Goal: Contribute content

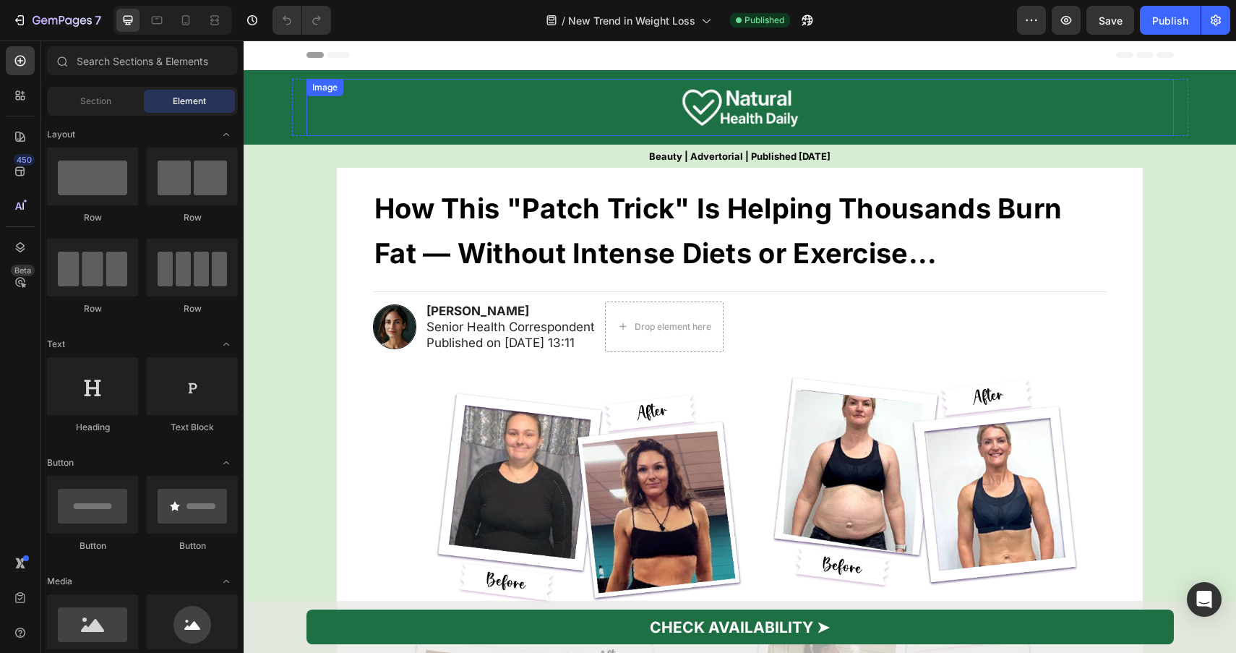
click at [433, 108] on div at bounding box center [739, 107] width 867 height 57
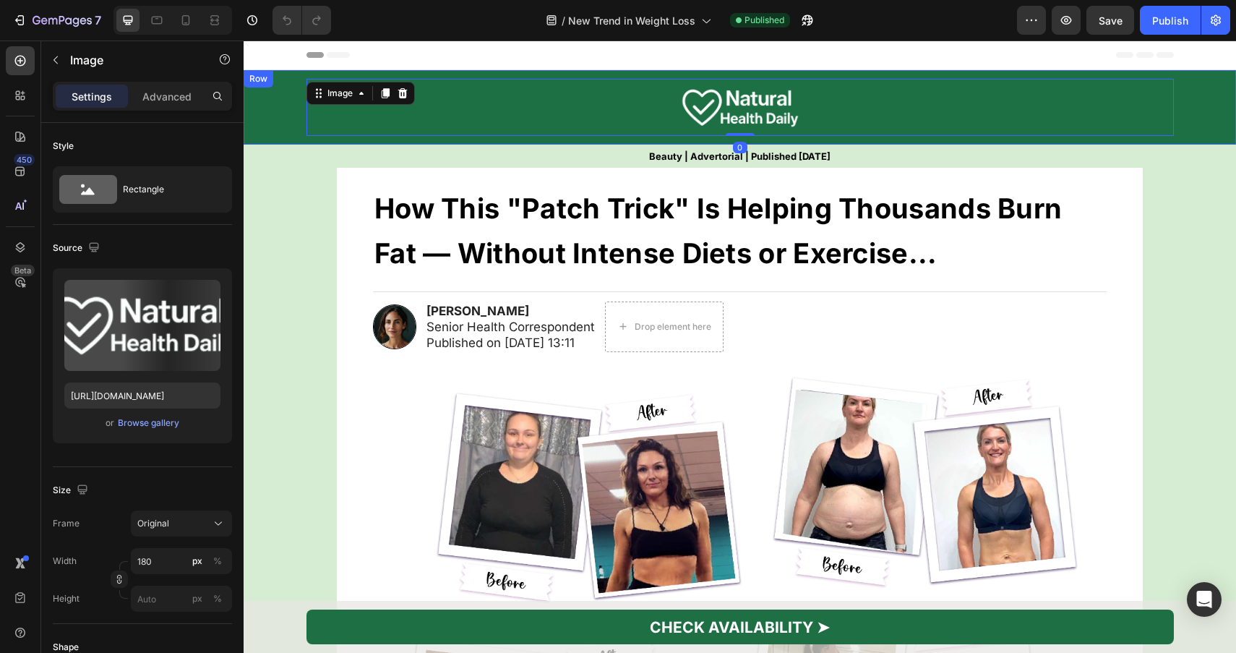
click at [273, 102] on div "Image 0 Row" at bounding box center [740, 107] width 992 height 57
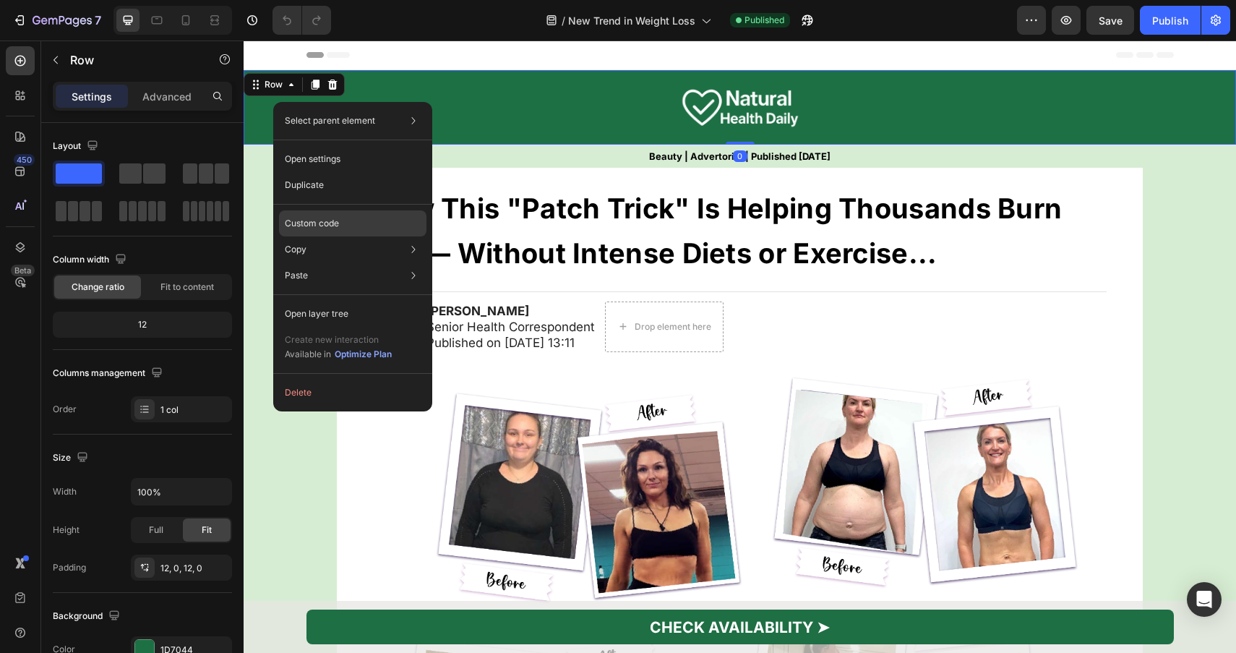
click at [330, 218] on p "Custom code" at bounding box center [312, 223] width 54 height 13
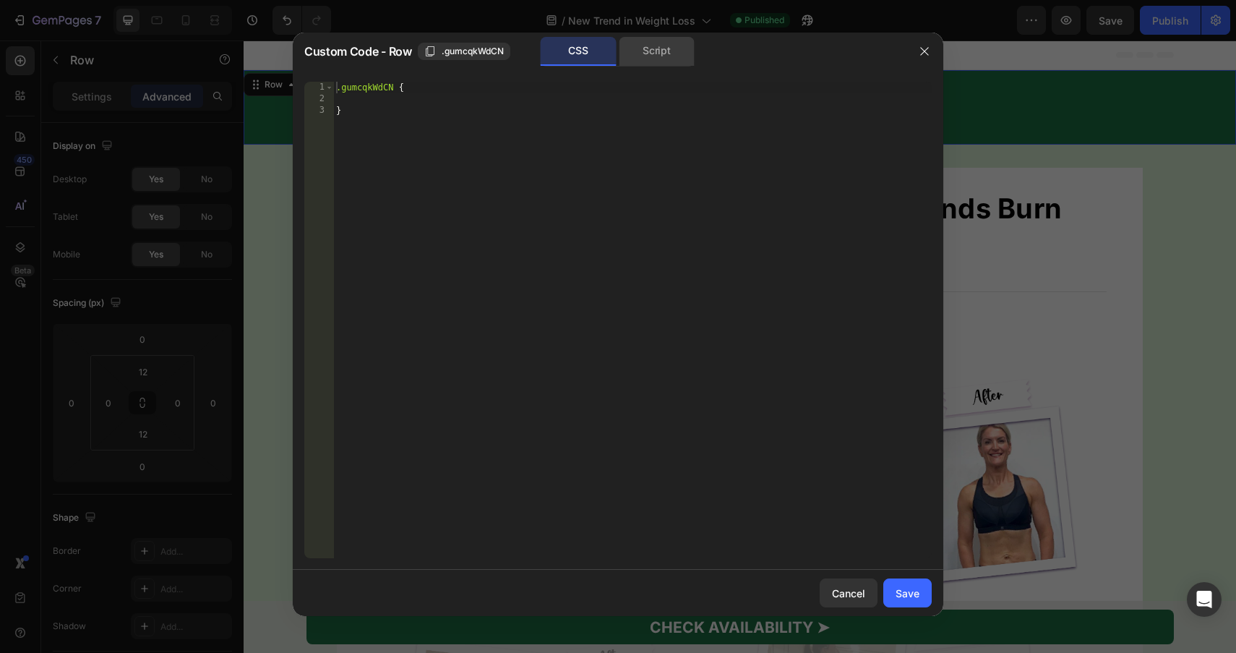
click at [637, 65] on div "Script" at bounding box center [657, 51] width 76 height 29
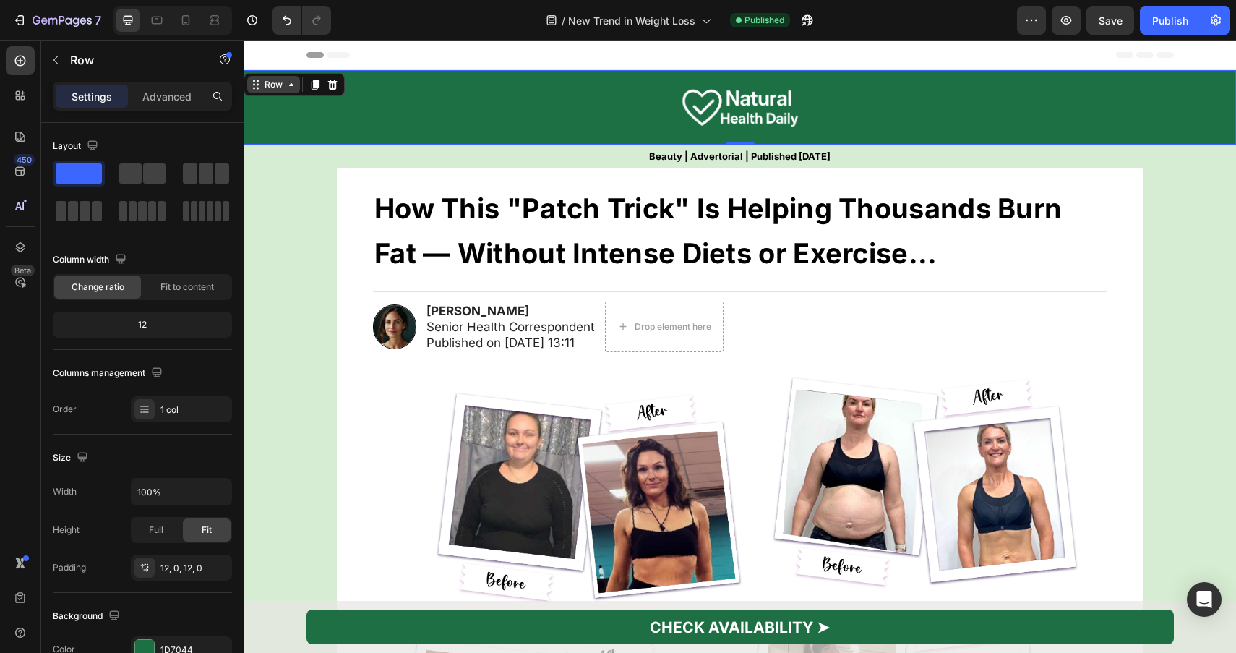
click at [253, 86] on icon at bounding box center [256, 85] width 12 height 12
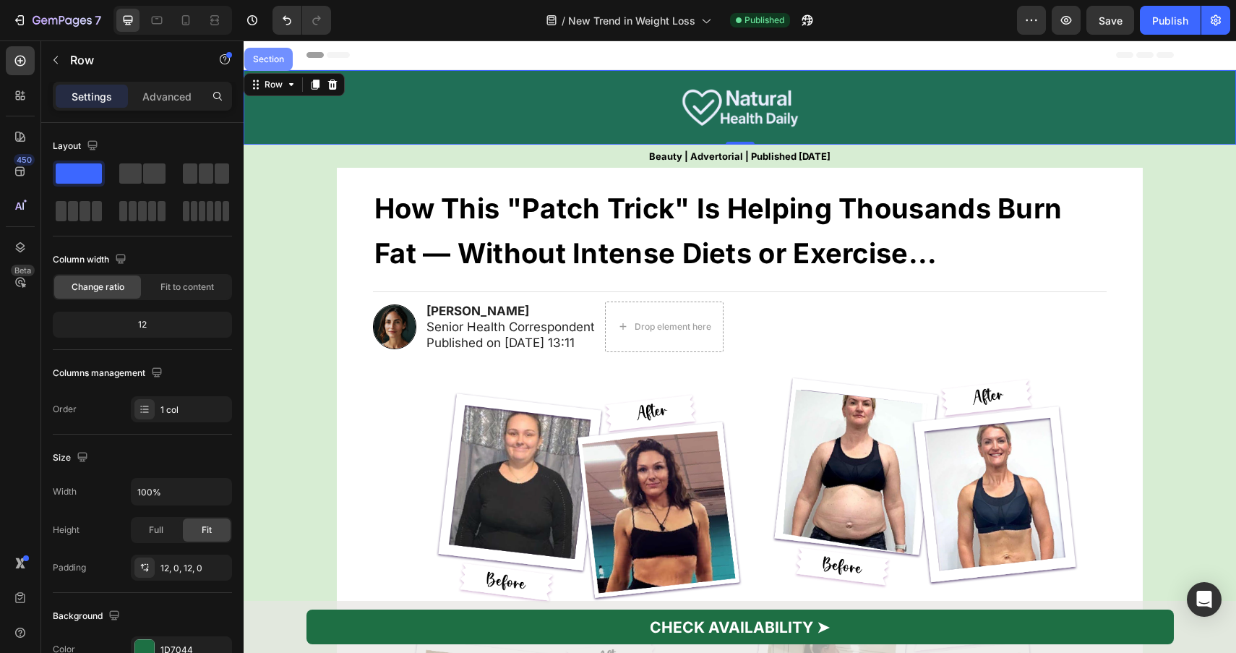
click at [262, 58] on div "Section" at bounding box center [268, 59] width 37 height 9
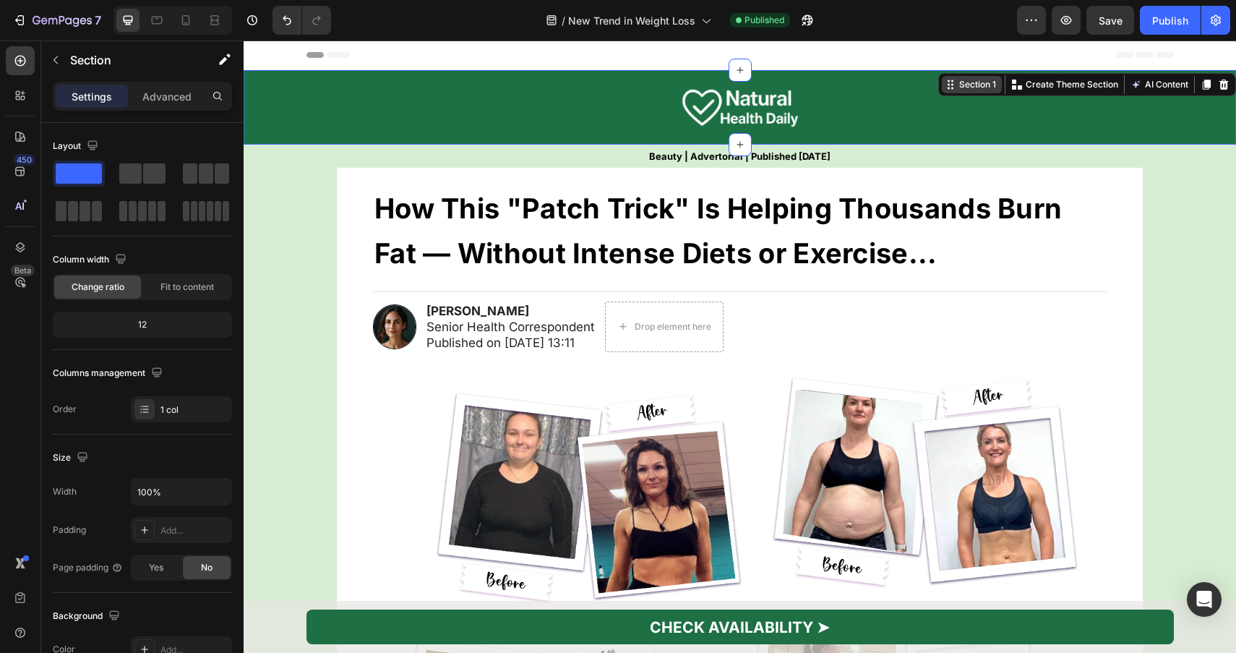
click at [991, 76] on div "Section 1" at bounding box center [972, 84] width 60 height 17
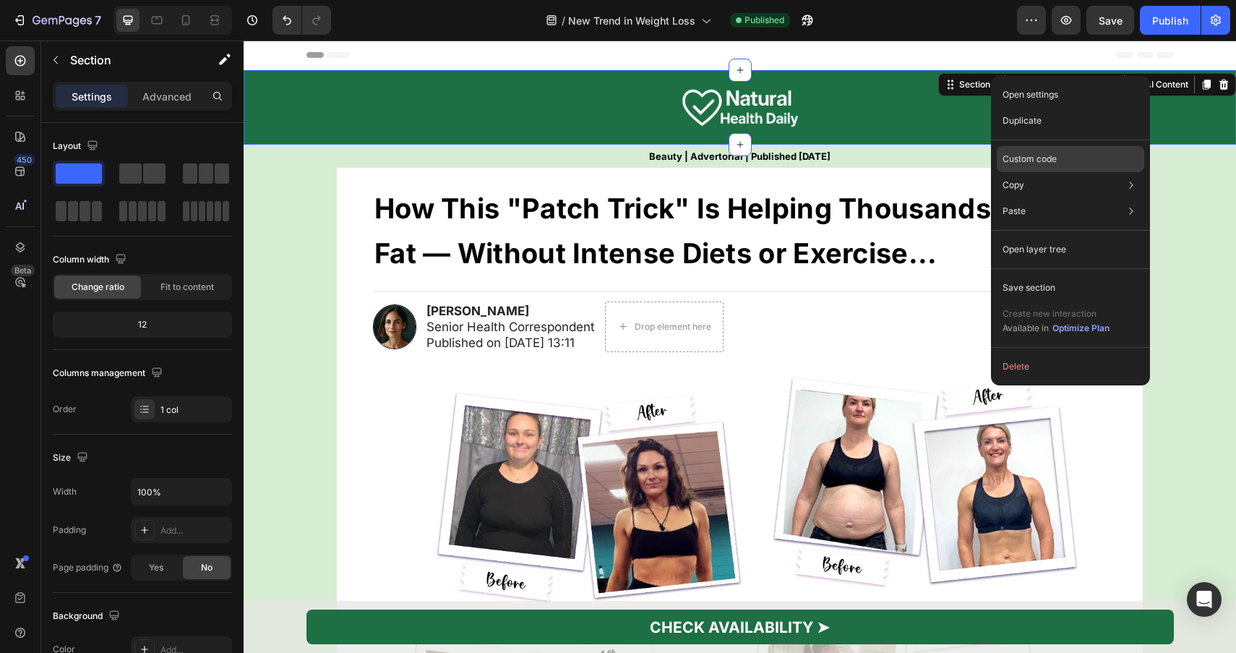
click at [1026, 158] on p "Custom code" at bounding box center [1029, 158] width 54 height 13
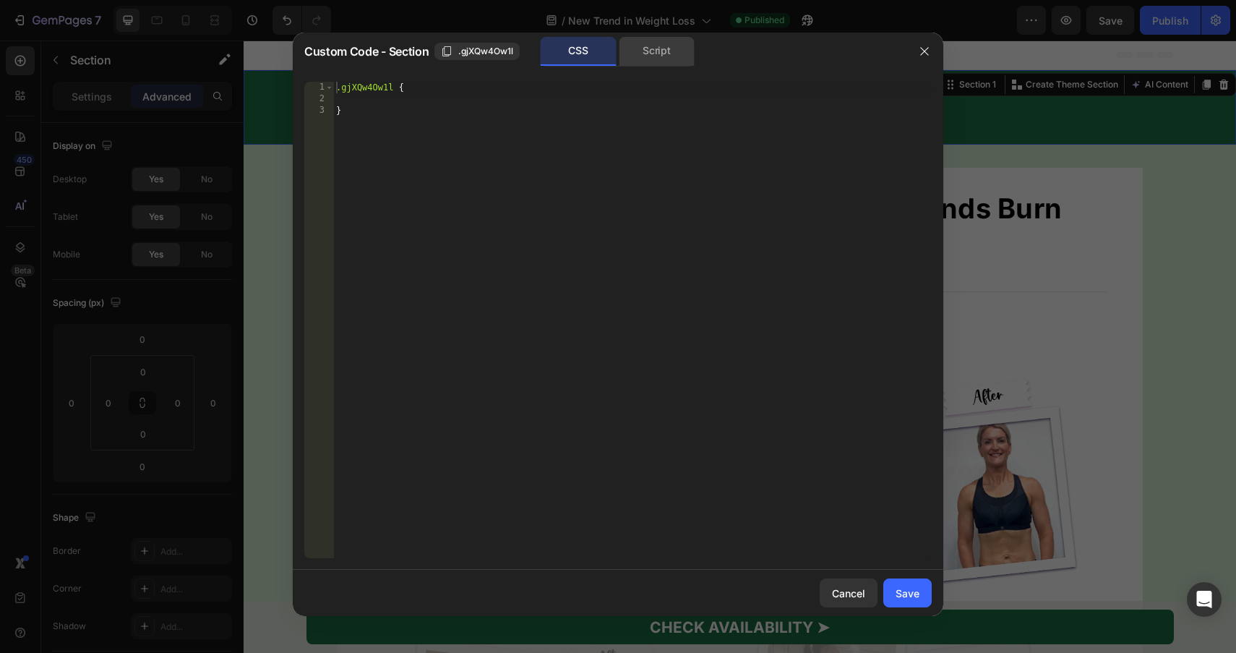
click at [632, 59] on div "Script" at bounding box center [657, 51] width 76 height 29
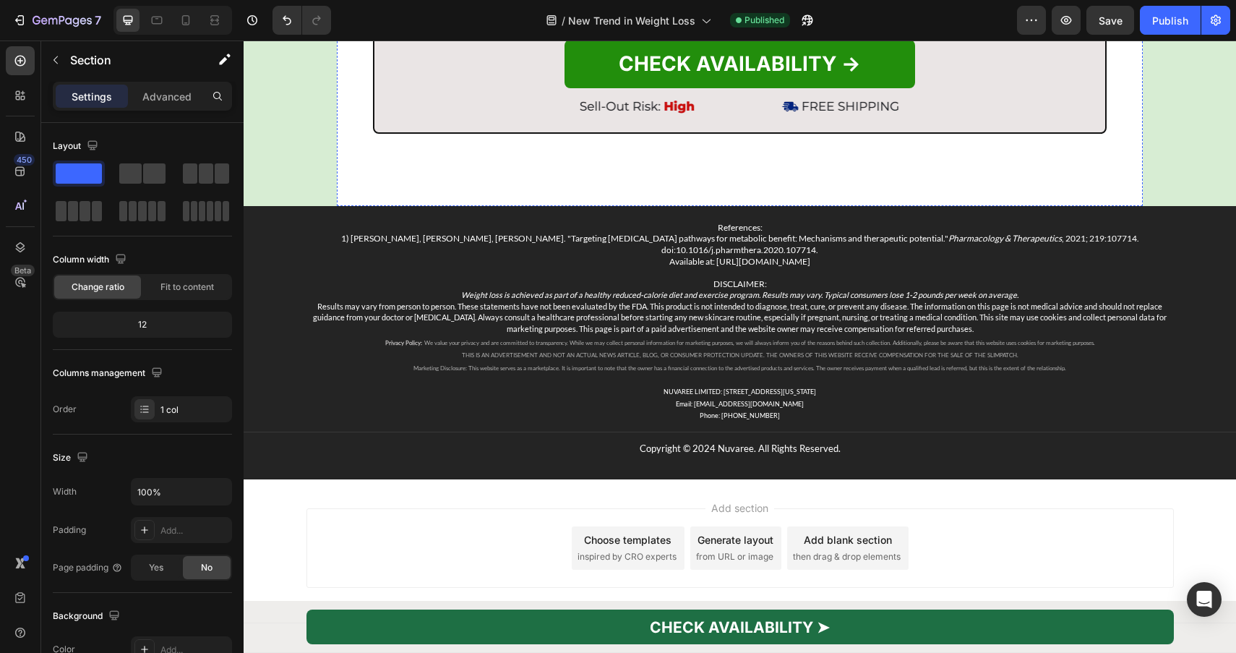
scroll to position [4820, 0]
click at [16, 254] on div at bounding box center [20, 247] width 29 height 29
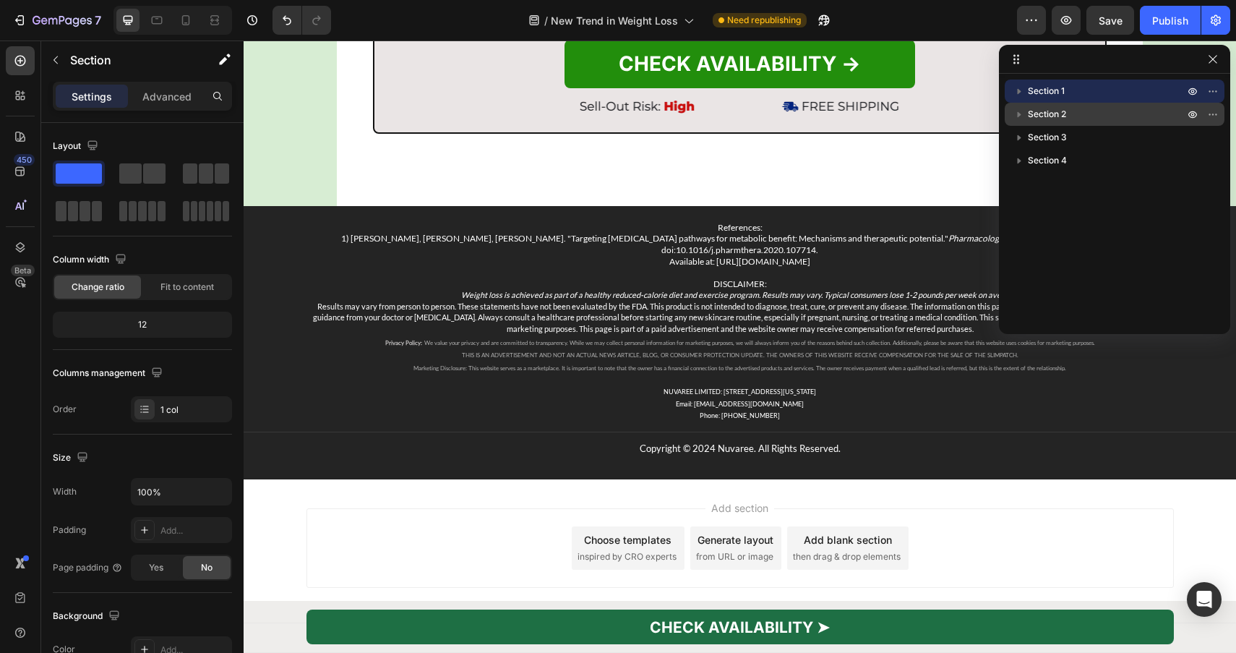
click at [1020, 113] on icon "button" at bounding box center [1019, 114] width 14 height 14
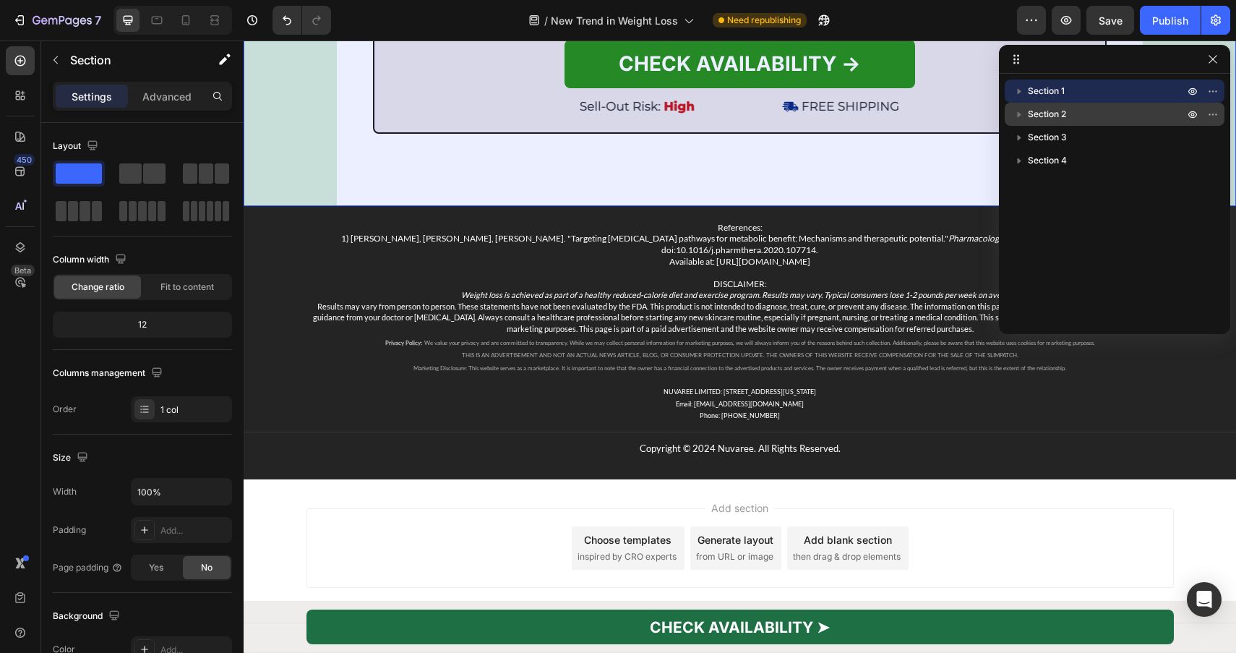
click at [1020, 105] on div "Section 2" at bounding box center [1114, 114] width 208 height 23
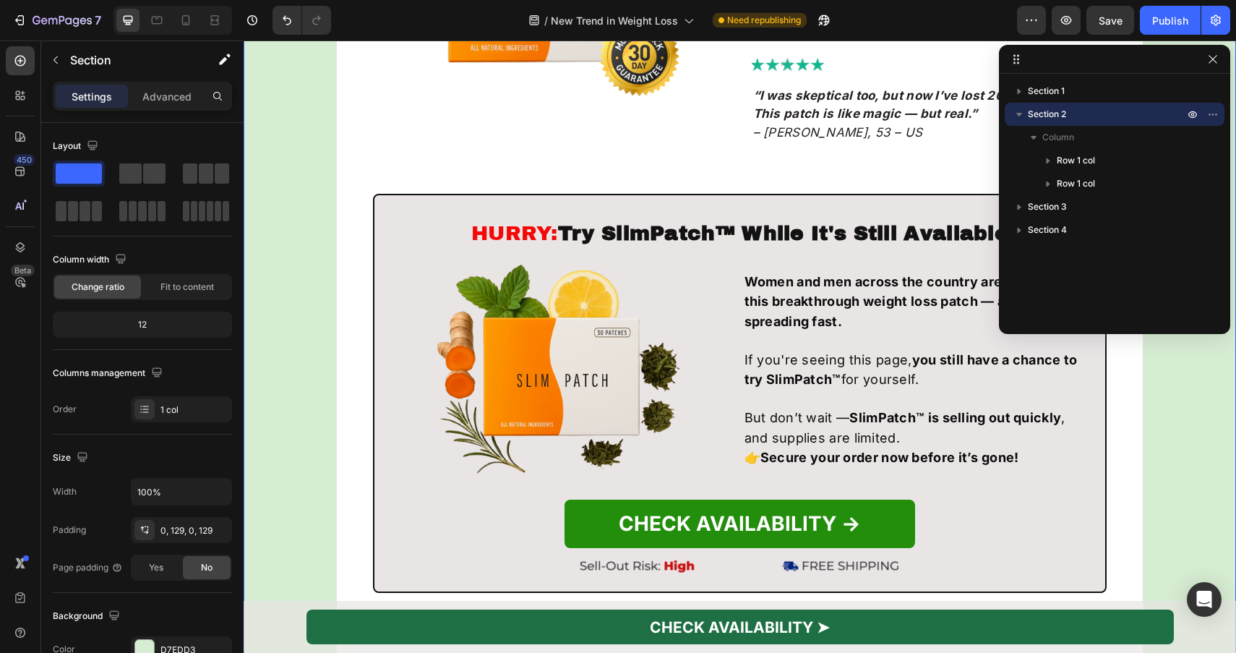
click at [1020, 103] on div "Section 2" at bounding box center [1114, 114] width 208 height 23
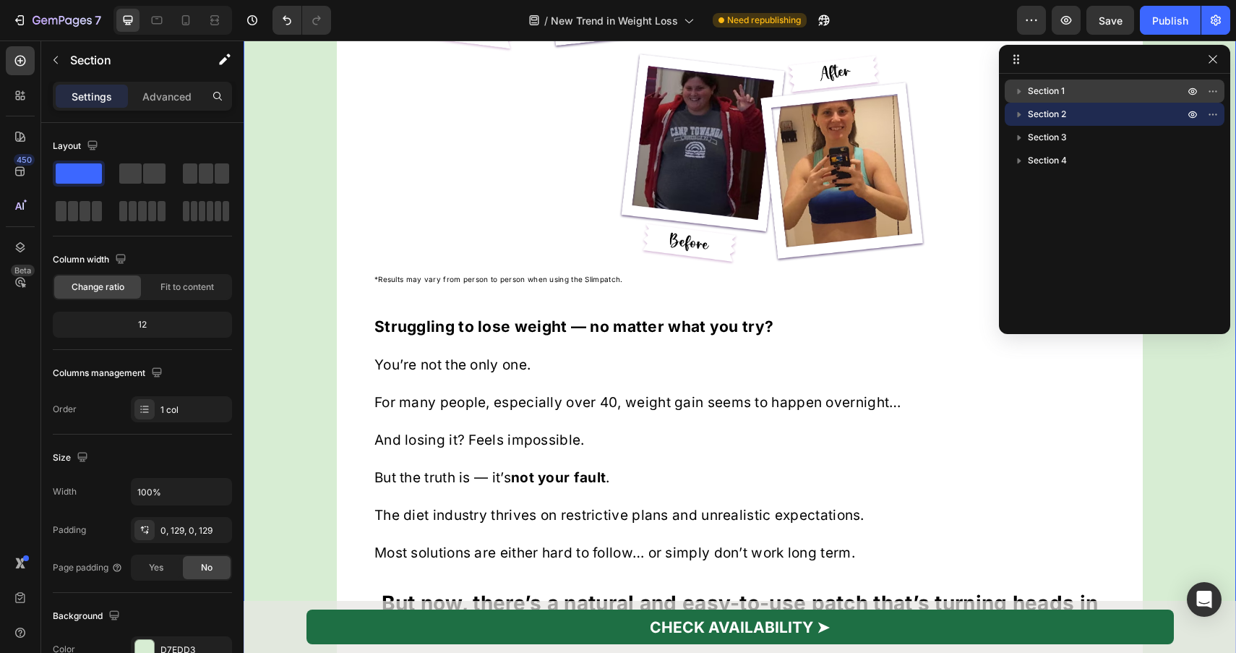
click at [1020, 92] on icon "button" at bounding box center [1019, 91] width 14 height 14
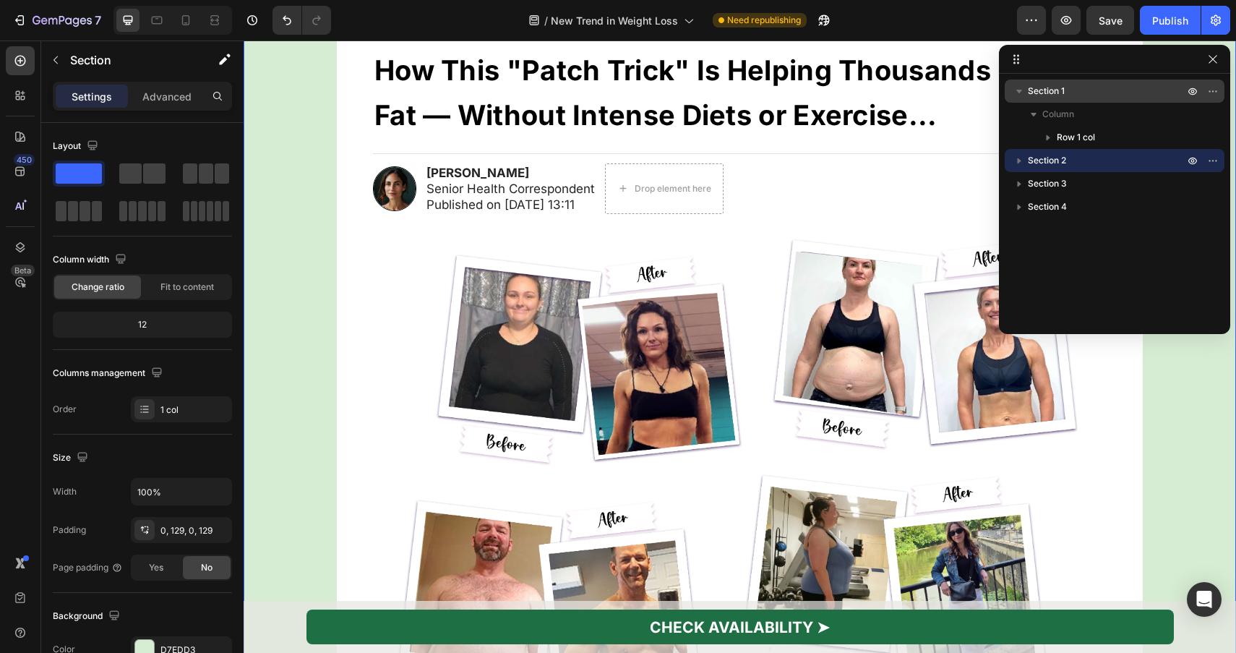
click at [1020, 90] on icon "button" at bounding box center [1019, 92] width 6 height 4
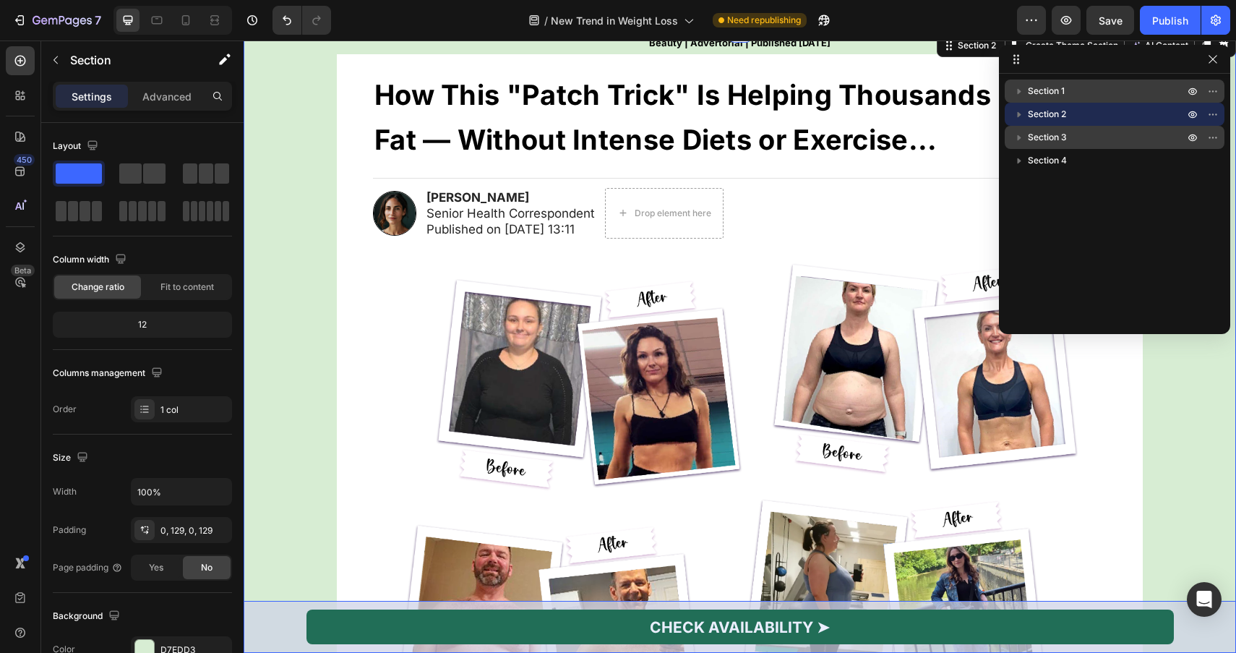
scroll to position [53, 0]
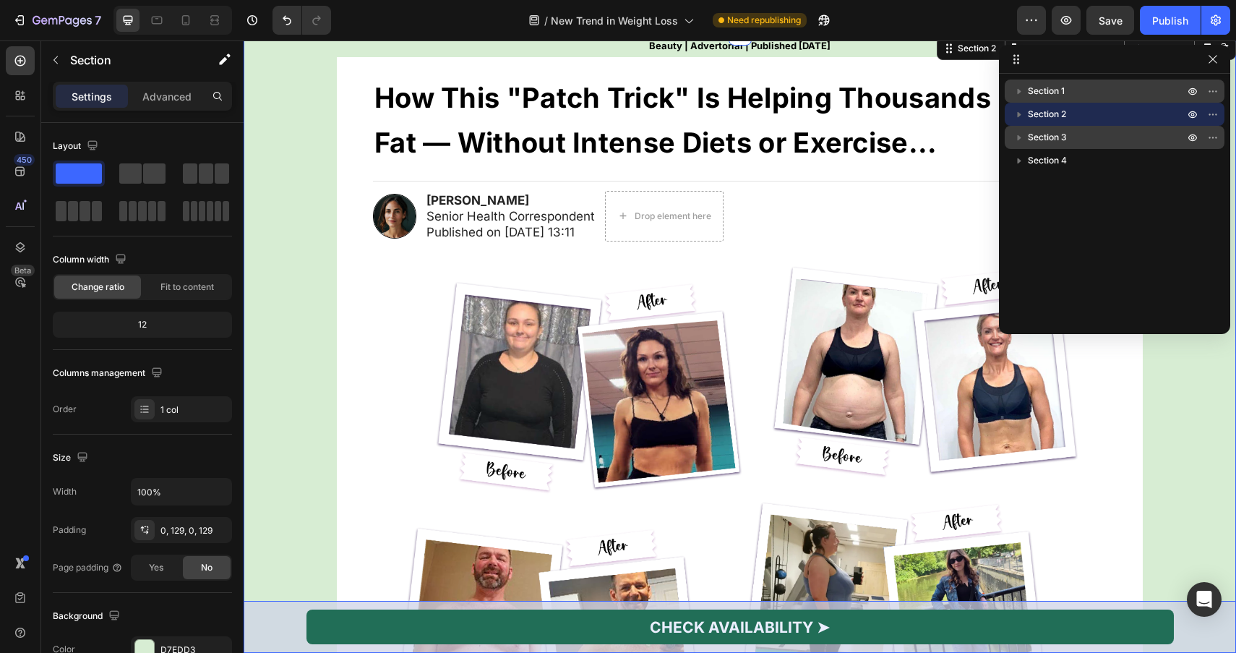
click at [1020, 139] on icon "button" at bounding box center [1019, 137] width 14 height 14
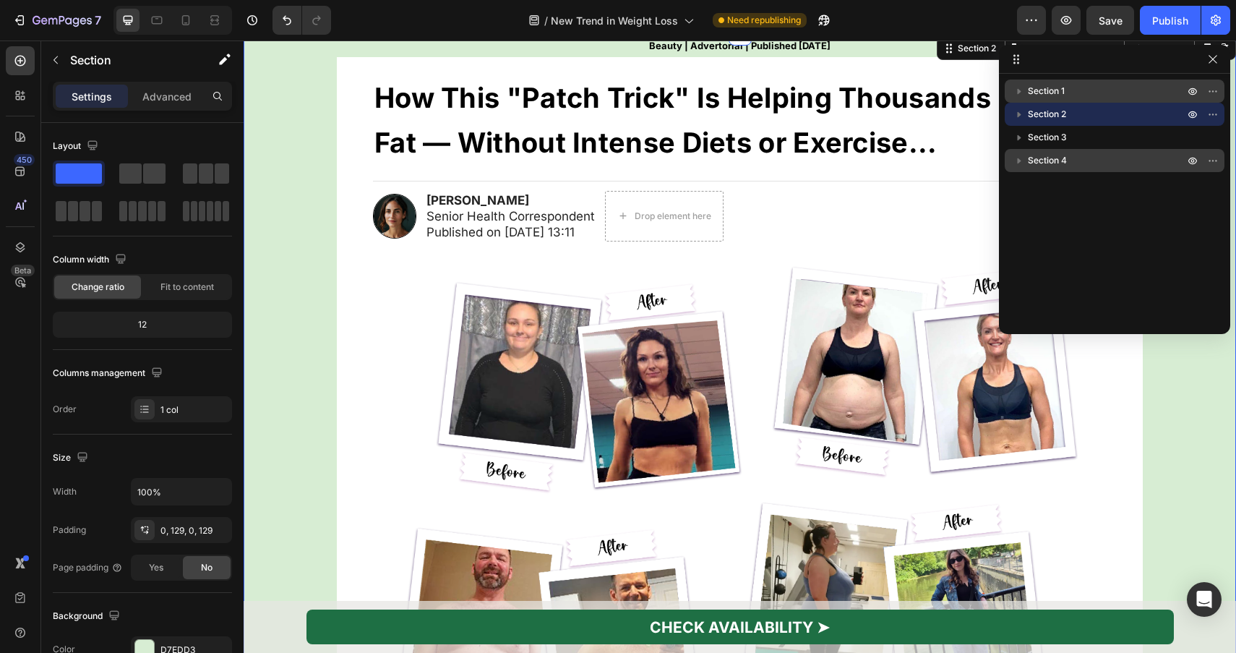
click at [1020, 150] on div "Section 4" at bounding box center [1114, 160] width 208 height 23
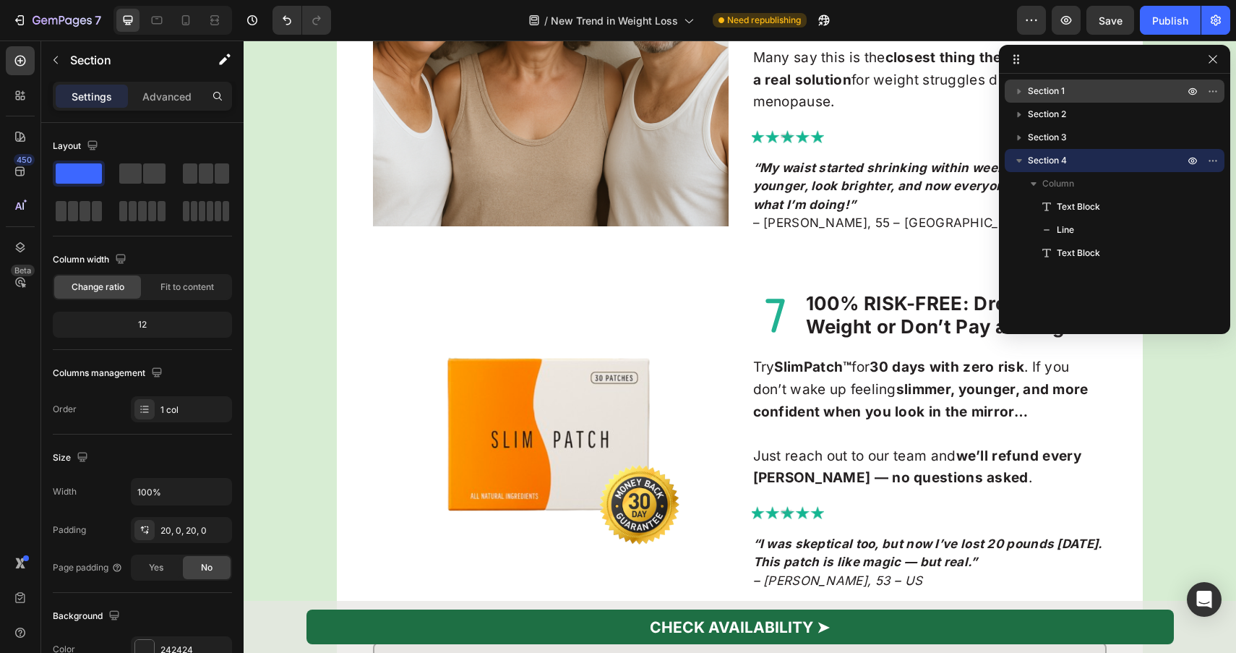
click at [1020, 157] on icon "button" at bounding box center [1019, 160] width 14 height 14
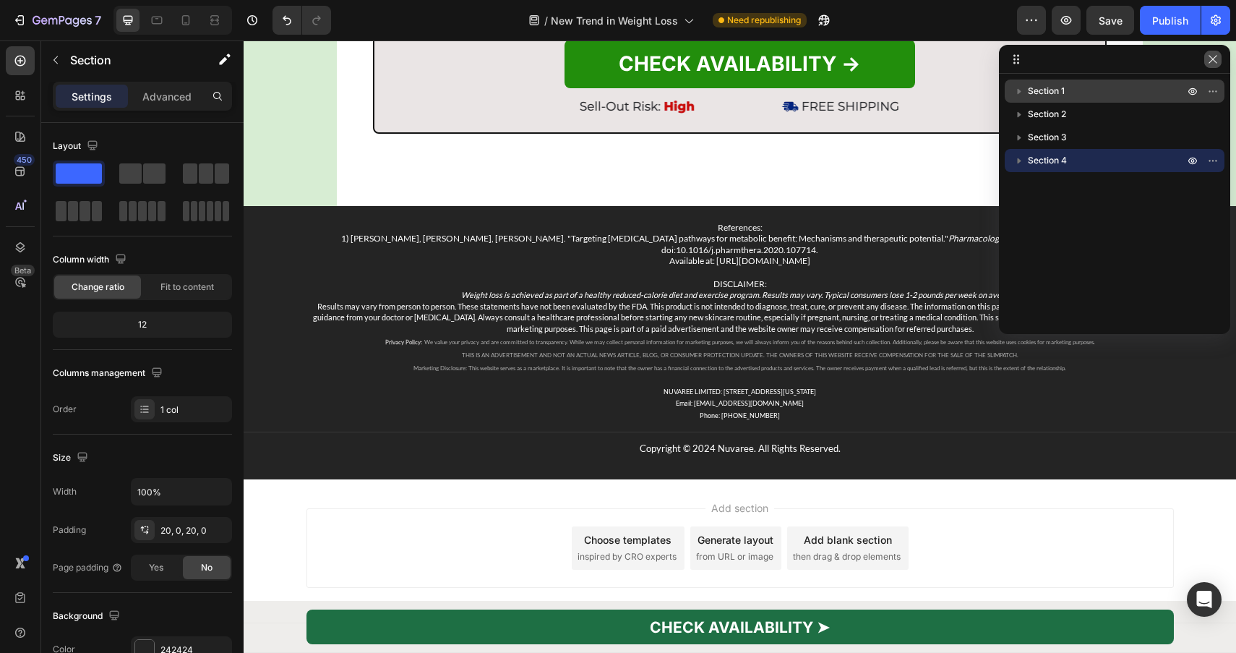
click at [1212, 58] on icon "button" at bounding box center [1213, 59] width 12 height 12
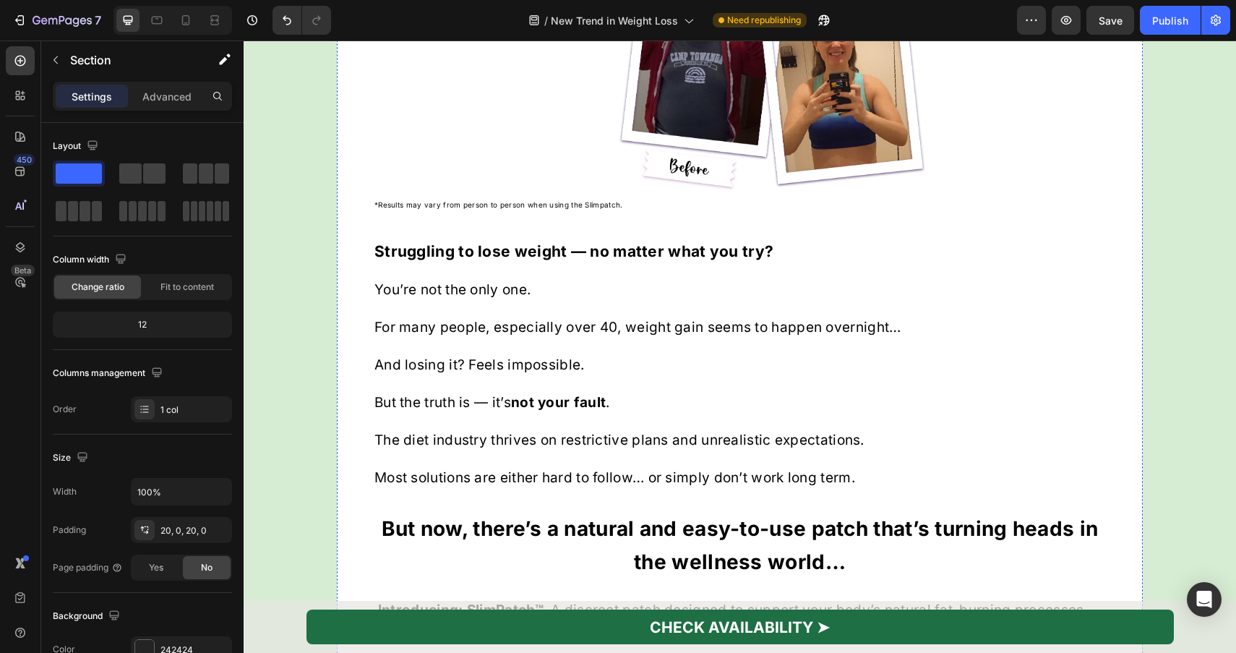
scroll to position [527, 0]
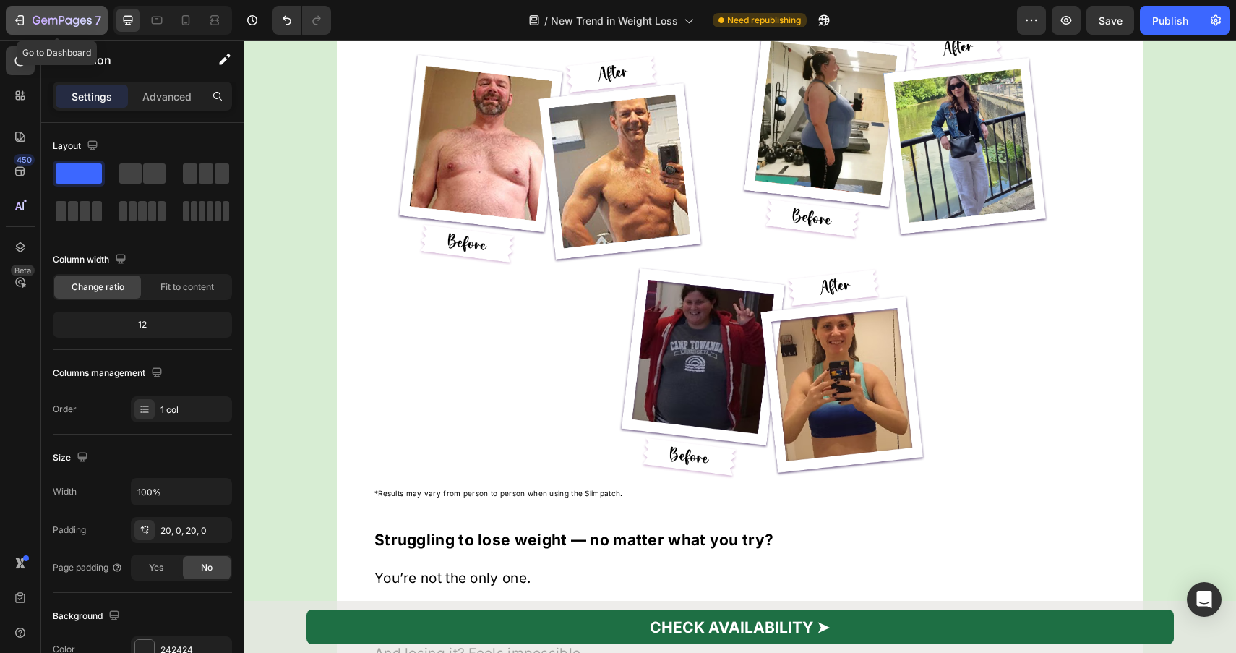
click at [25, 24] on icon "button" at bounding box center [19, 20] width 14 height 14
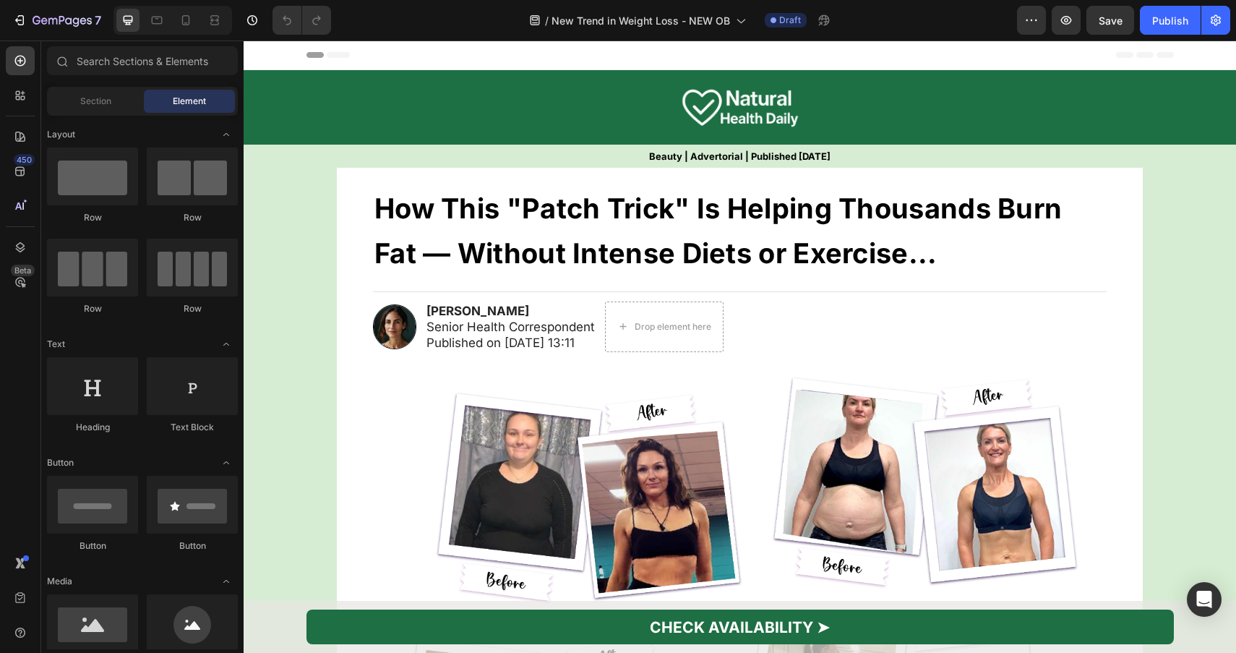
click at [1163, 25] on div "Publish" at bounding box center [1170, 20] width 36 height 15
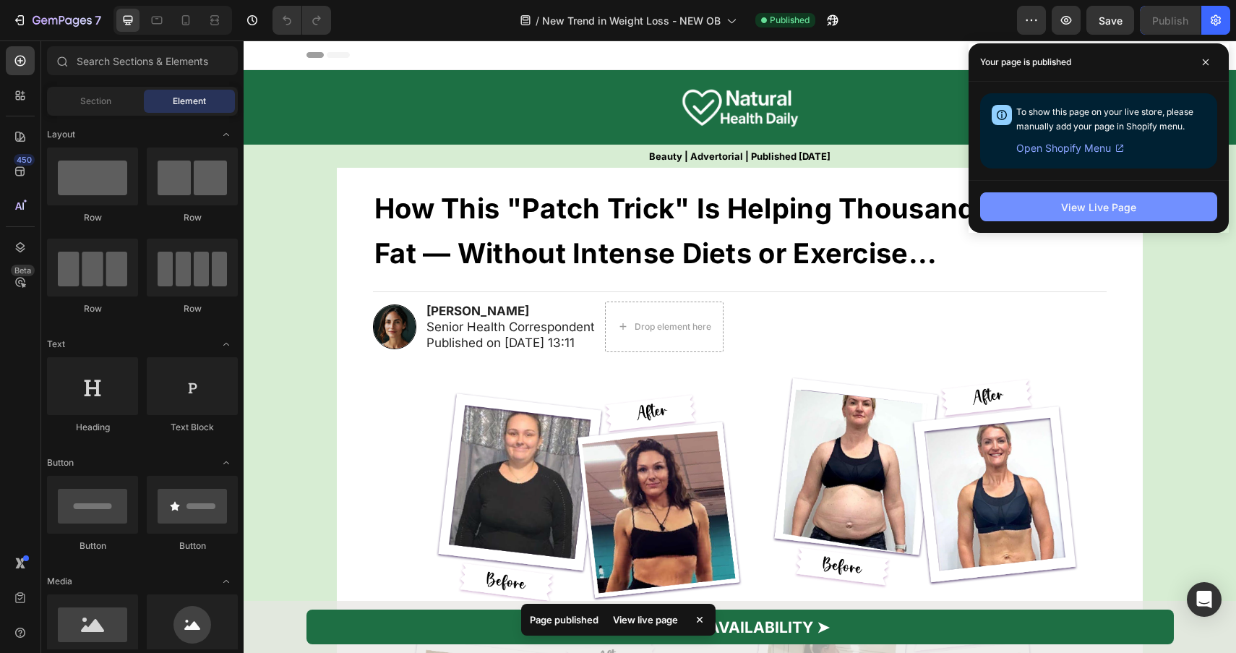
click at [1020, 196] on button "View Live Page" at bounding box center [1098, 206] width 237 height 29
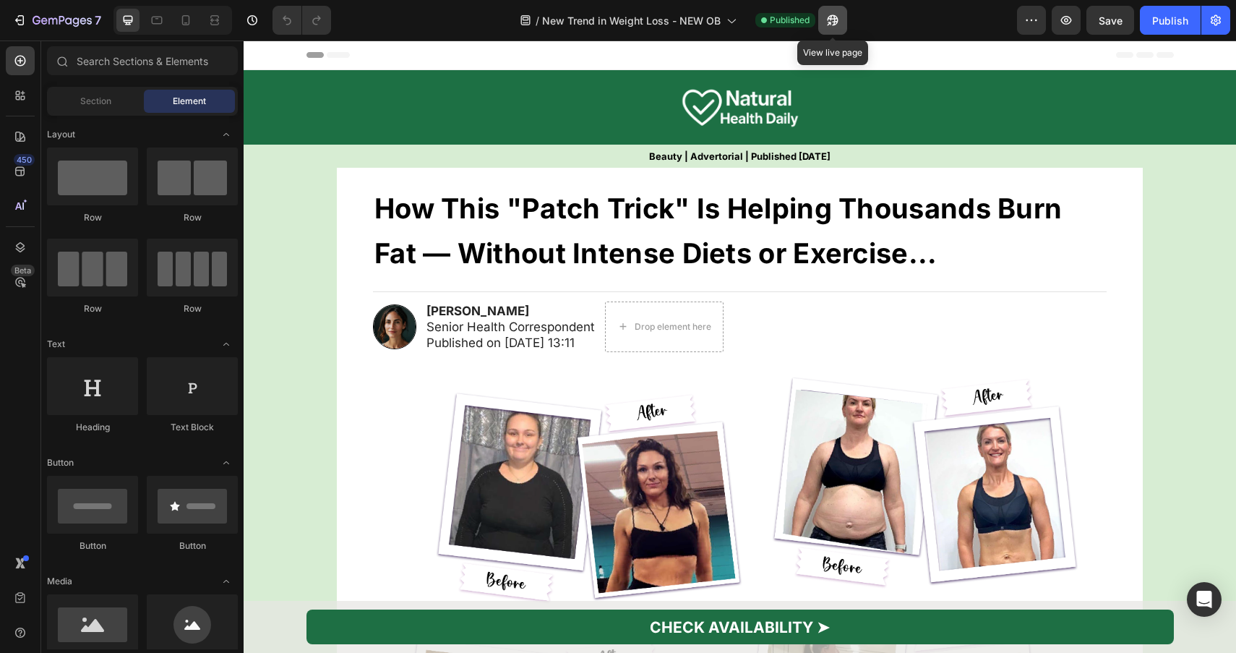
click at [831, 22] on icon "button" at bounding box center [829, 24] width 4 height 4
